Goal: Task Accomplishment & Management: Manage account settings

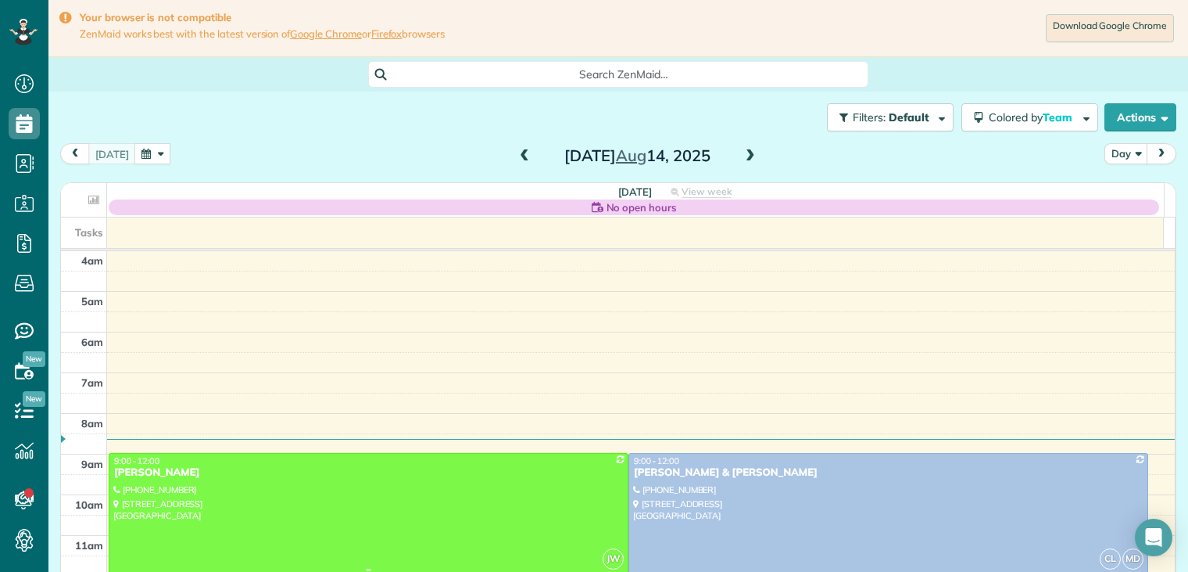
scroll to position [122, 0]
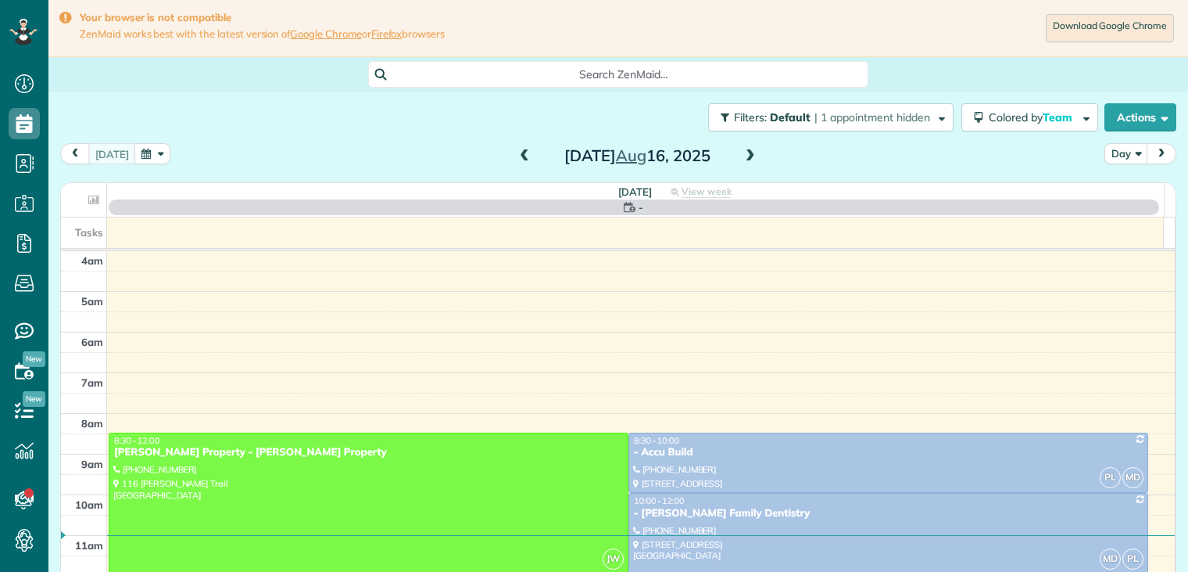
scroll to position [122, 0]
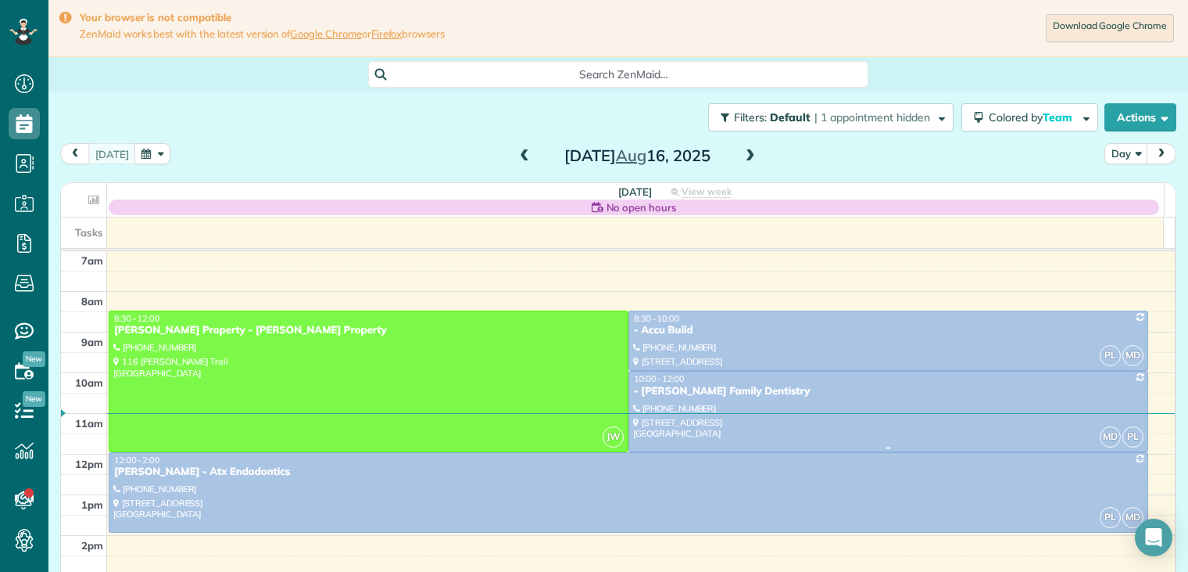
click at [650, 388] on div "- [PERSON_NAME] Family Dentistry" at bounding box center [888, 391] width 511 height 13
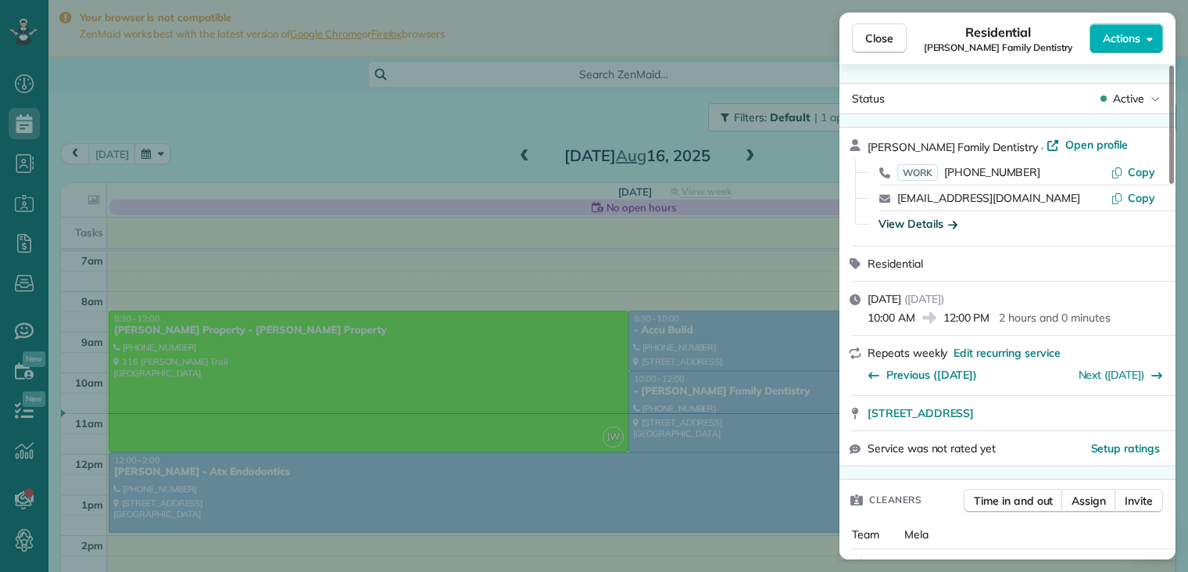
click at [955, 227] on icon "button" at bounding box center [952, 224] width 9 height 8
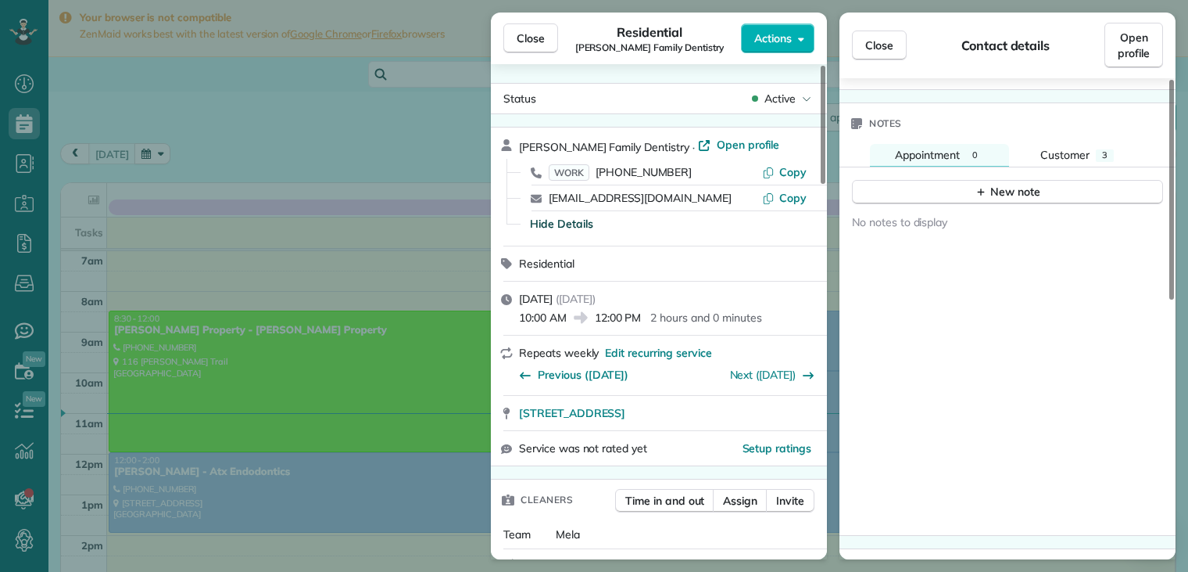
scroll to position [565, 0]
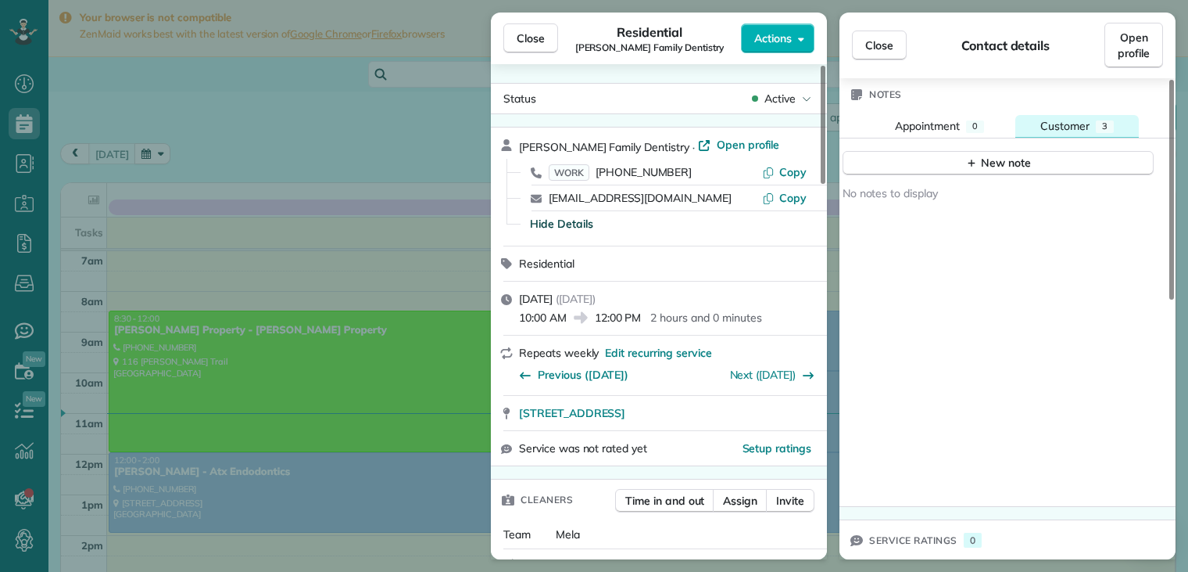
click at [1085, 119] on span "Customer" at bounding box center [1065, 126] width 49 height 14
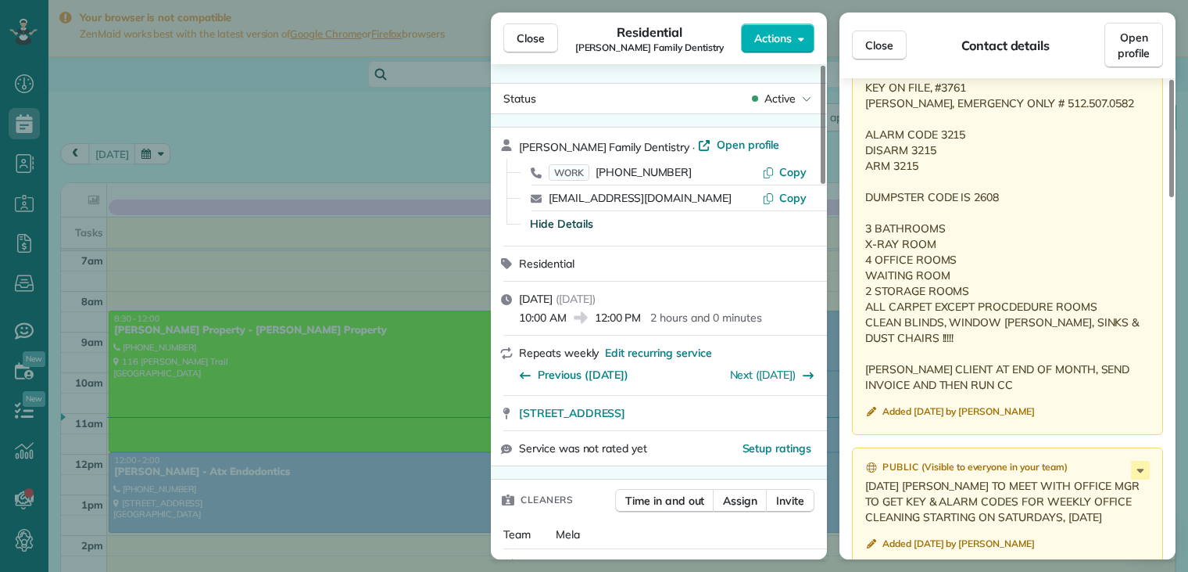
scroll to position [1167, 0]
click at [536, 44] on span "Close" at bounding box center [531, 38] width 28 height 16
